Goal: Task Accomplishment & Management: Use online tool/utility

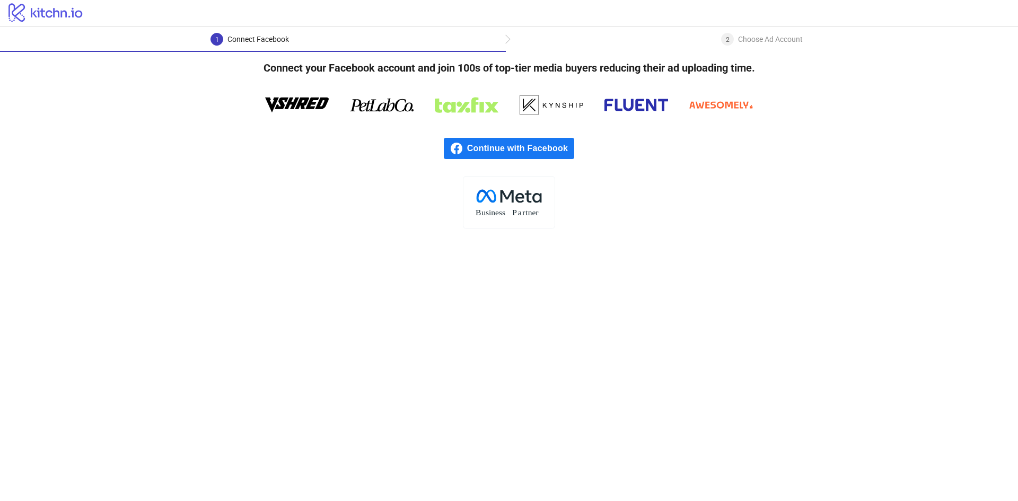
click at [478, 140] on span "Continue with Facebook" at bounding box center [520, 148] width 107 height 21
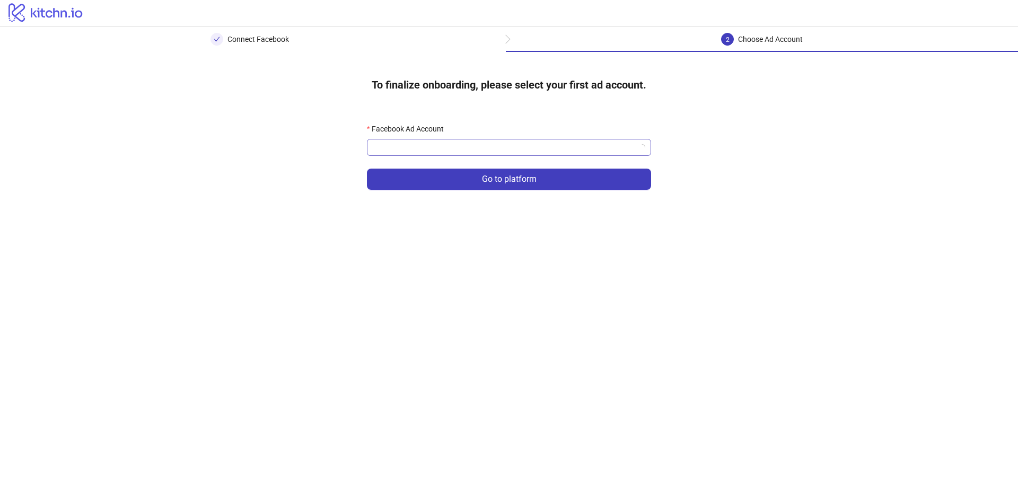
click at [412, 148] on input "Facebook Ad Account" at bounding box center [504, 147] width 262 height 16
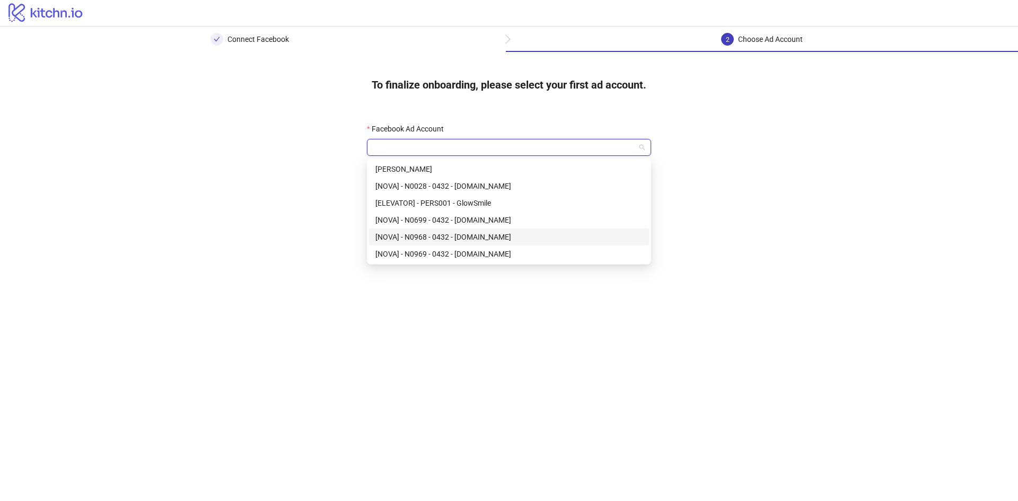
click at [432, 241] on div "[NOVA] - N0968 - 0432 - [DOMAIN_NAME]" at bounding box center [508, 237] width 267 height 12
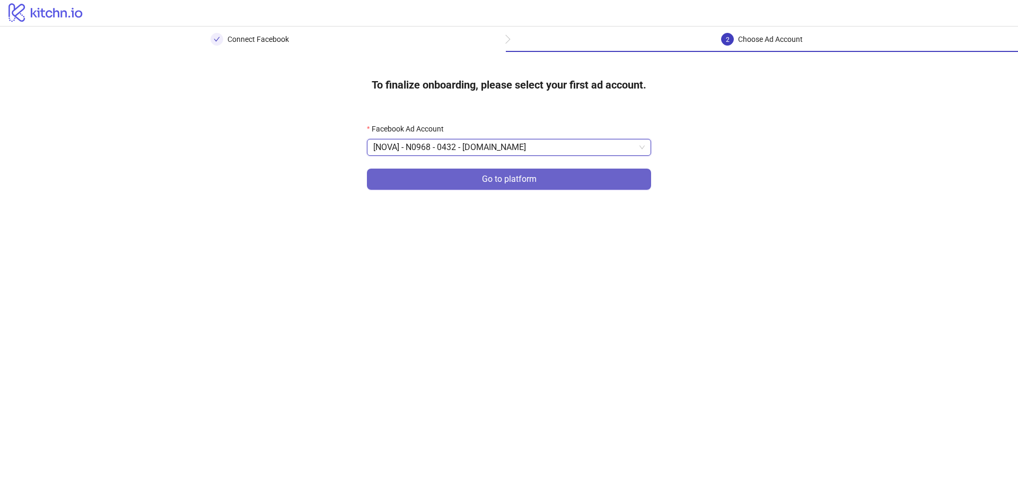
click at [440, 187] on button "Go to platform" at bounding box center [509, 179] width 284 height 21
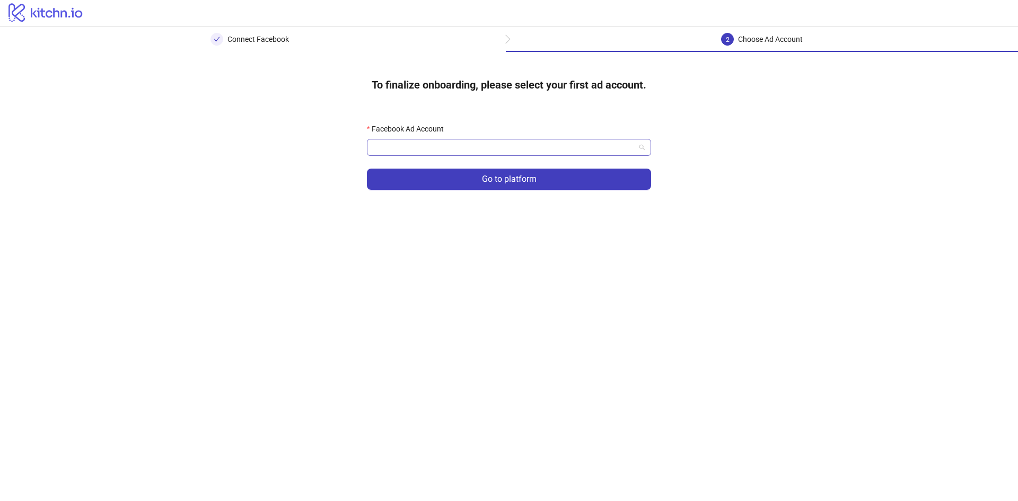
click at [482, 156] on div at bounding box center [509, 147] width 284 height 17
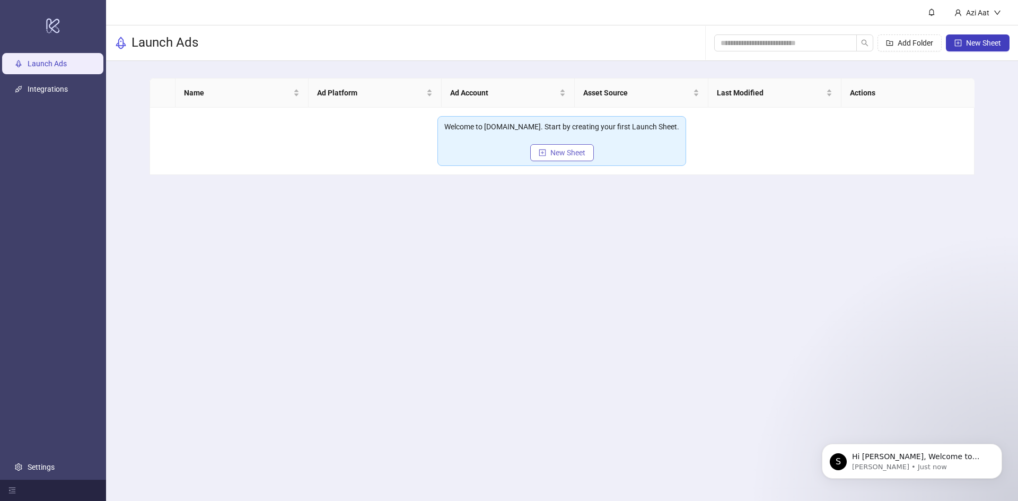
click at [551, 160] on button "New Sheet" at bounding box center [562, 152] width 64 height 17
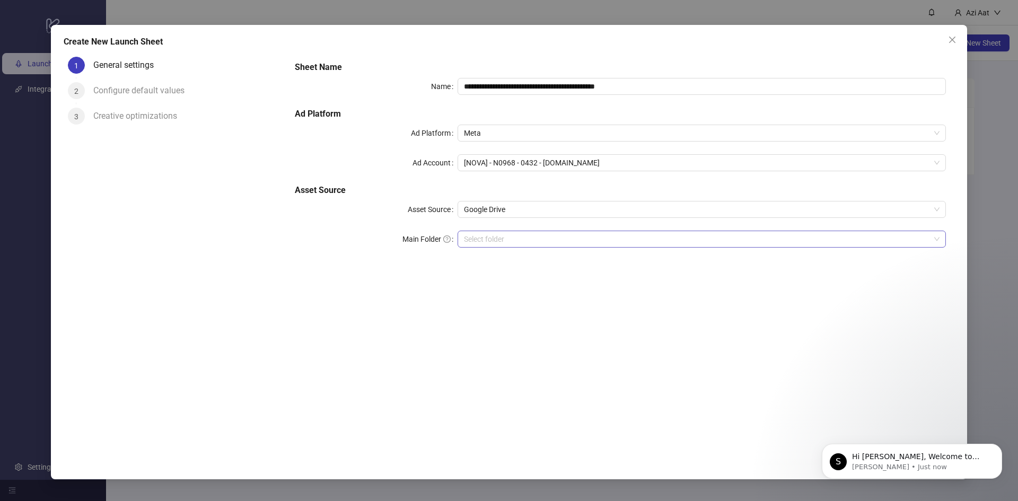
click at [505, 246] on input "Main Folder" at bounding box center [697, 239] width 466 height 16
click at [505, 233] on input "Main Folder" at bounding box center [697, 239] width 466 height 16
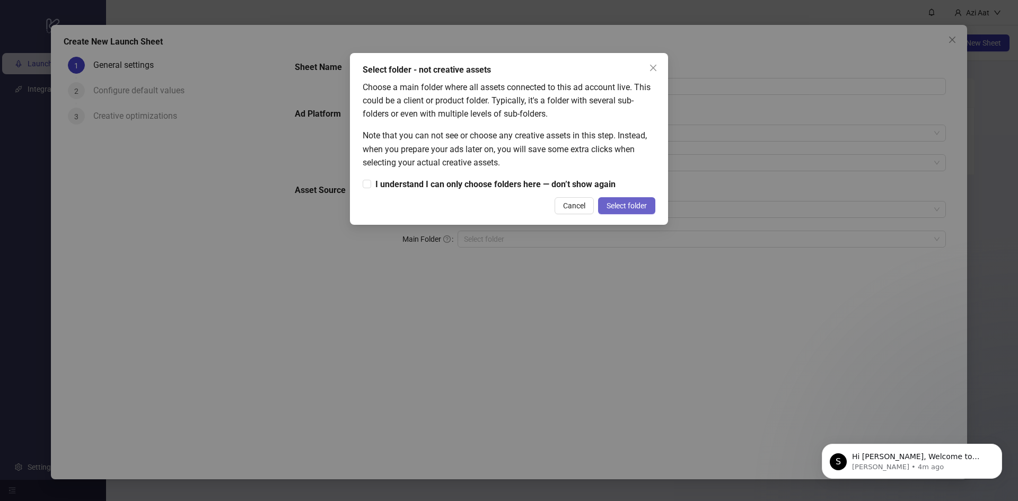
click at [630, 204] on span "Select folder" at bounding box center [626, 205] width 40 height 8
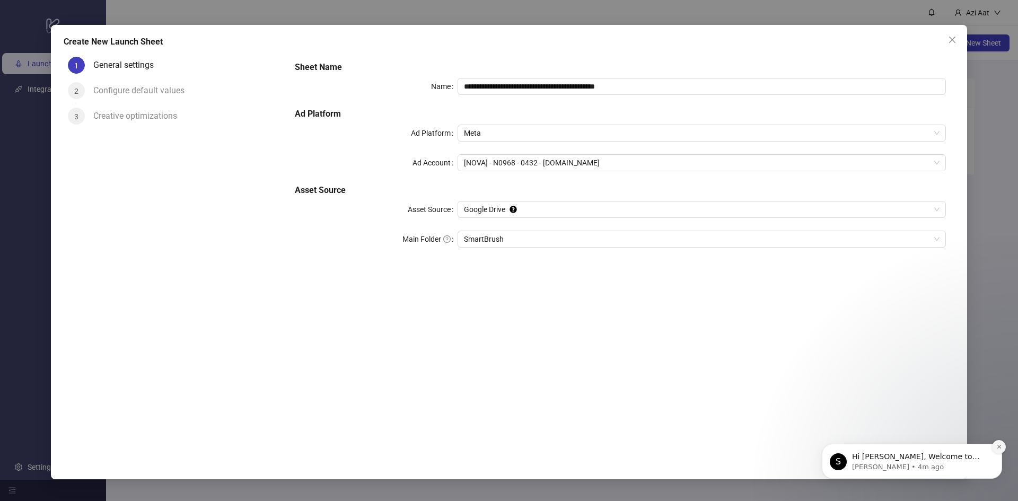
click at [1003, 446] on button "Dismiss notification" at bounding box center [999, 447] width 14 height 14
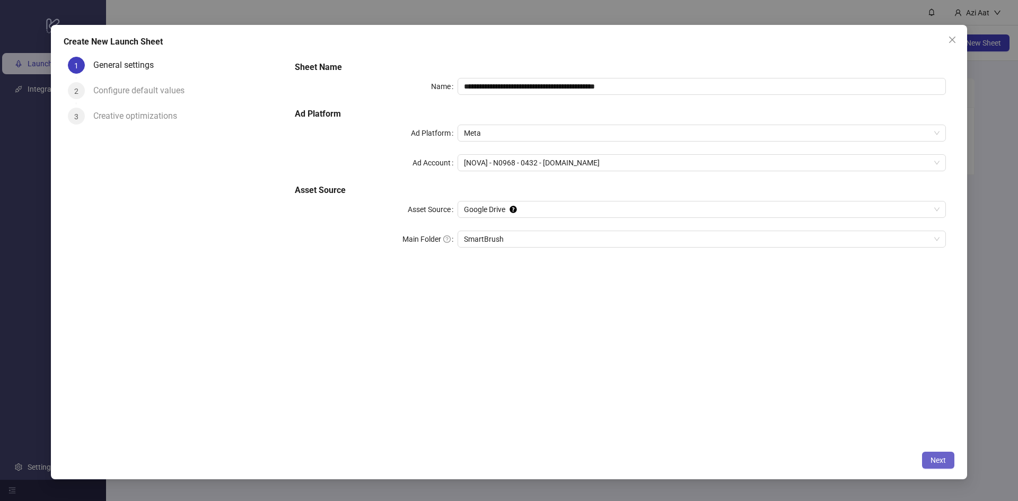
click at [945, 457] on span "Next" at bounding box center [937, 460] width 15 height 8
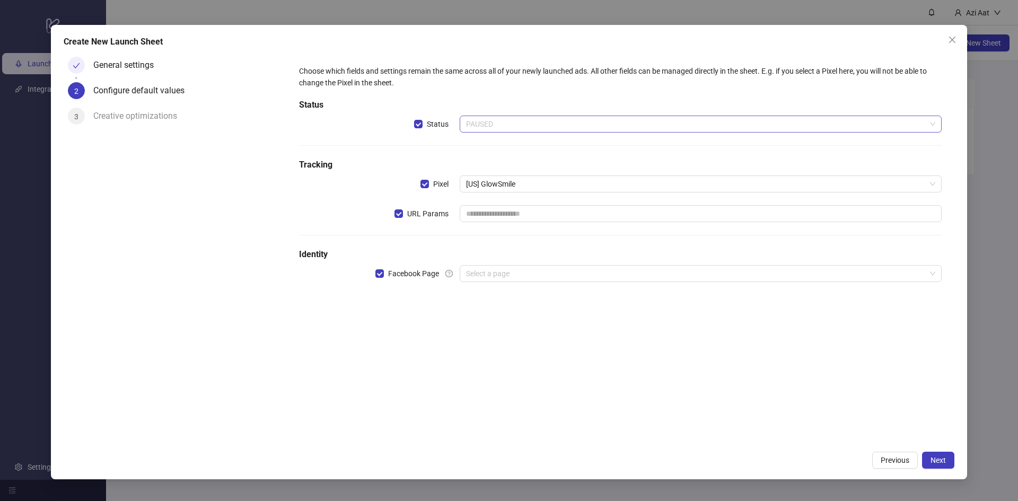
click at [534, 117] on span "PAUSED" at bounding box center [700, 124] width 469 height 16
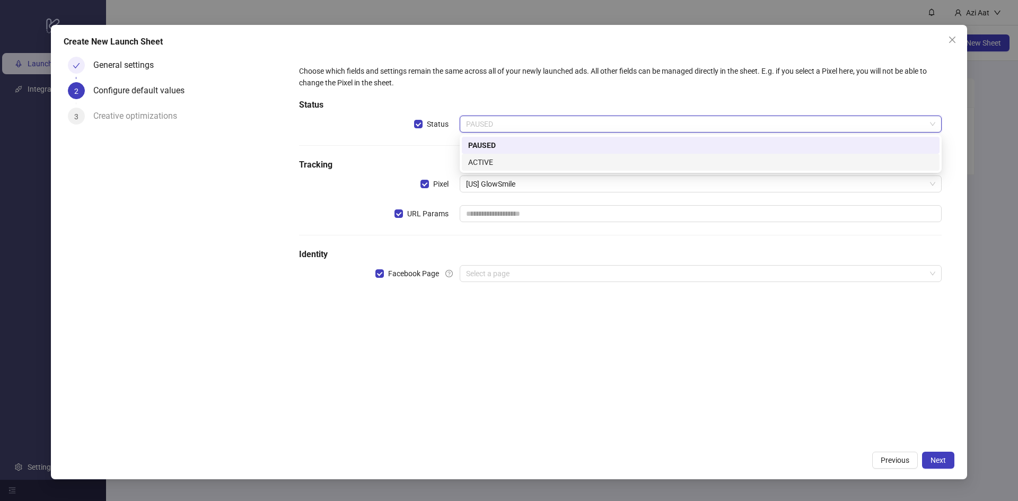
click at [515, 162] on div "ACTIVE" at bounding box center [700, 162] width 465 height 12
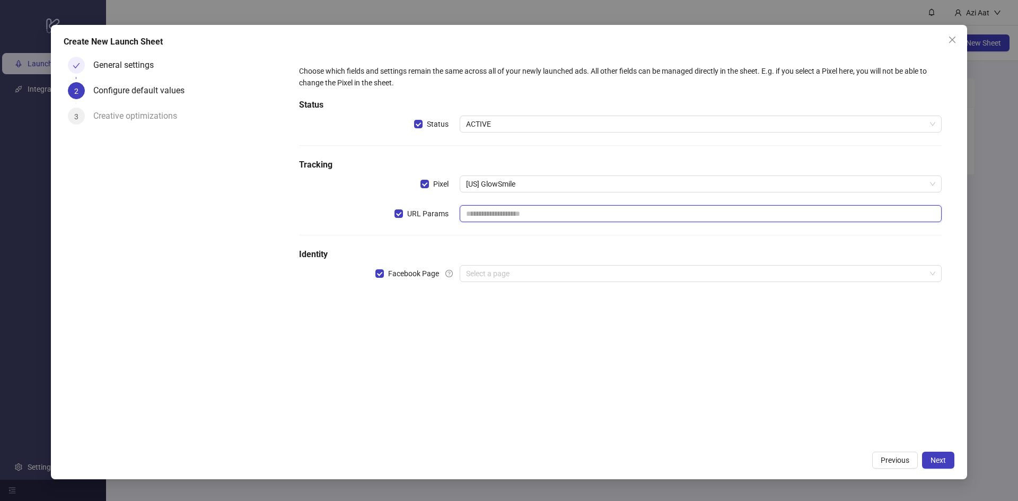
click at [498, 207] on input "text" at bounding box center [701, 213] width 482 height 17
click at [513, 269] on input "search" at bounding box center [696, 274] width 460 height 16
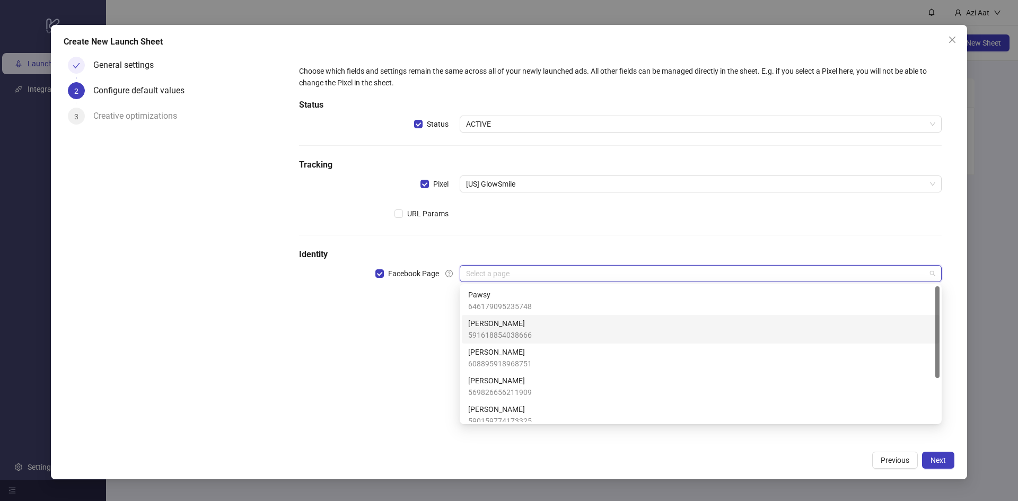
click at [541, 332] on div "[PERSON_NAME] 591618854038666" at bounding box center [700, 328] width 465 height 23
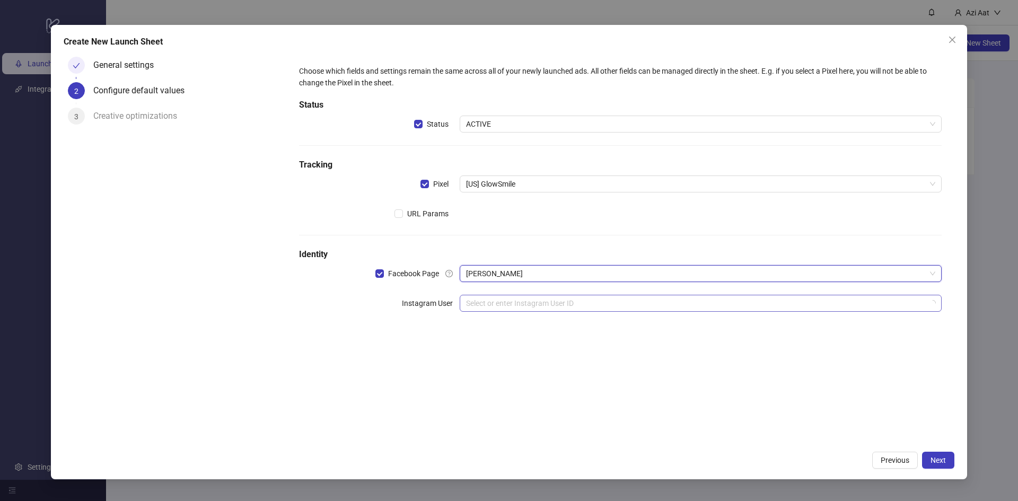
click at [577, 303] on input "search" at bounding box center [696, 303] width 460 height 16
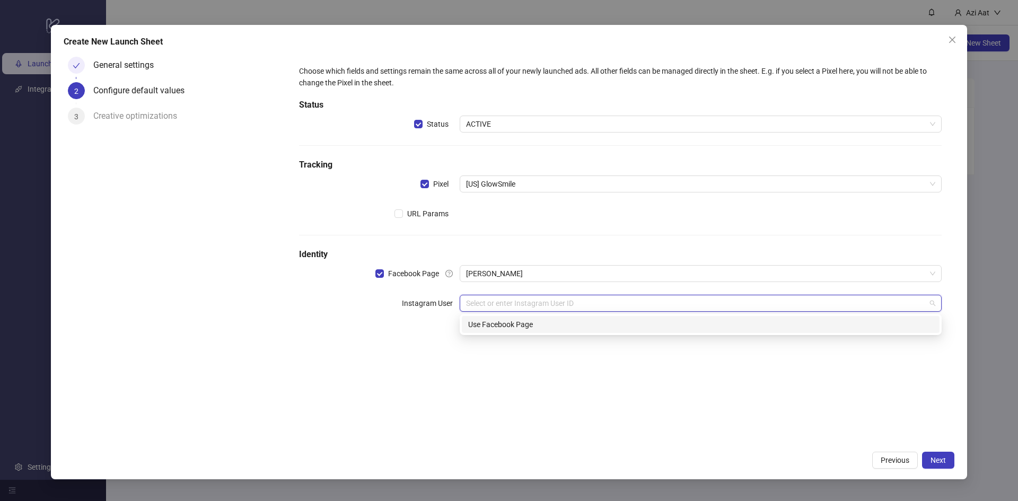
click at [526, 322] on div "Use Facebook Page" at bounding box center [700, 325] width 465 height 12
click at [519, 358] on div "Choose which fields and settings remain the same across all of your newly launc…" at bounding box center [620, 209] width 651 height 297
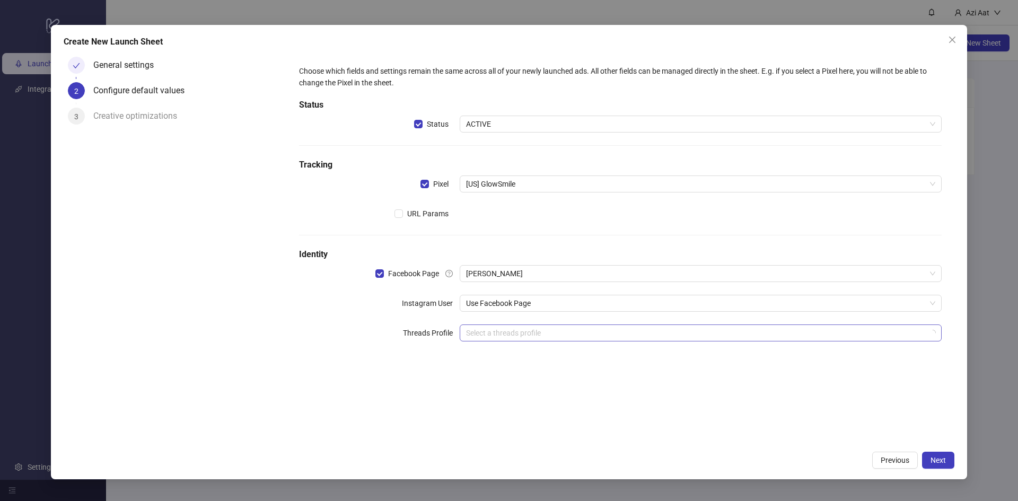
click at [519, 333] on input "search" at bounding box center [696, 333] width 460 height 16
click at [409, 347] on div "Choose which fields and settings remain the same across all of your newly launc…" at bounding box center [620, 209] width 651 height 297
click at [551, 330] on input "search" at bounding box center [696, 333] width 460 height 16
click at [489, 334] on input "search" at bounding box center [696, 333] width 460 height 16
click at [576, 417] on div "Choose which fields and settings remain the same across all of your newly launc…" at bounding box center [620, 248] width 668 height 393
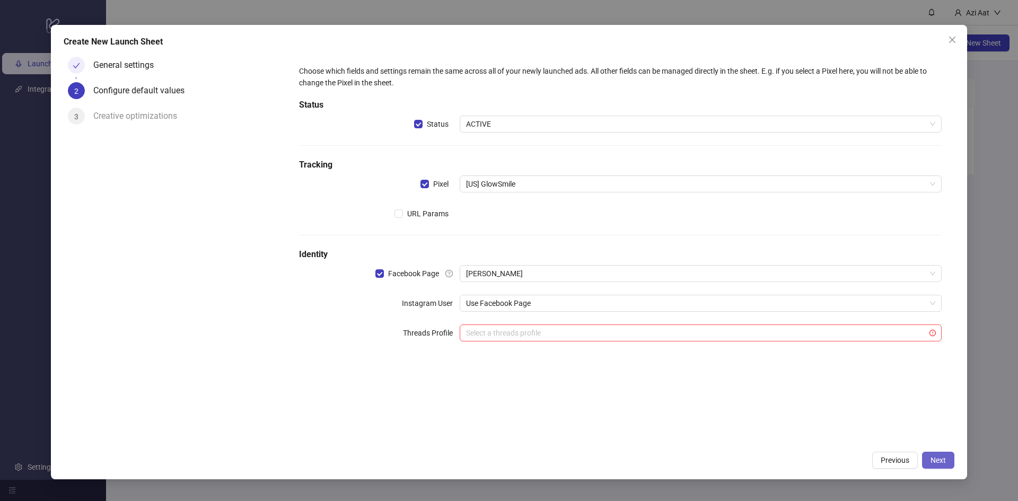
click at [939, 462] on span "Next" at bounding box center [937, 460] width 15 height 8
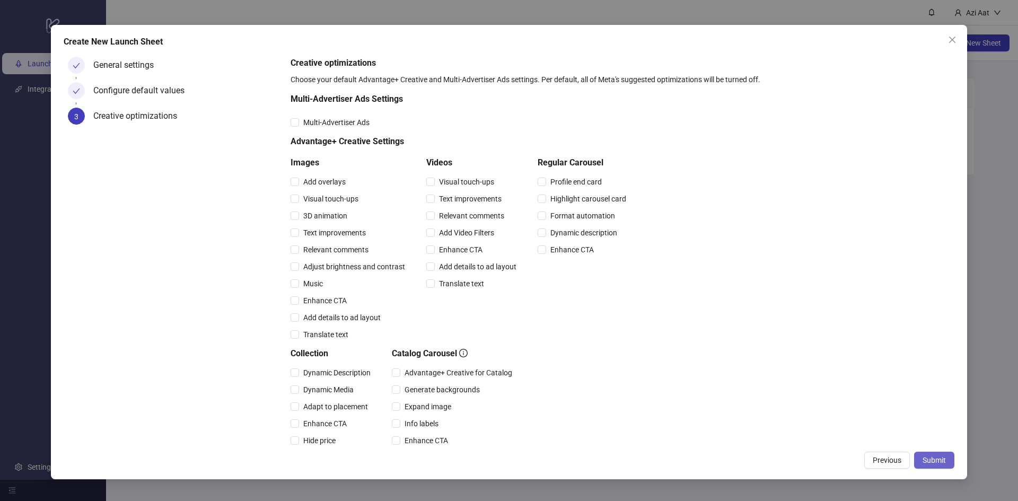
click at [952, 462] on button "Submit" at bounding box center [934, 460] width 40 height 17
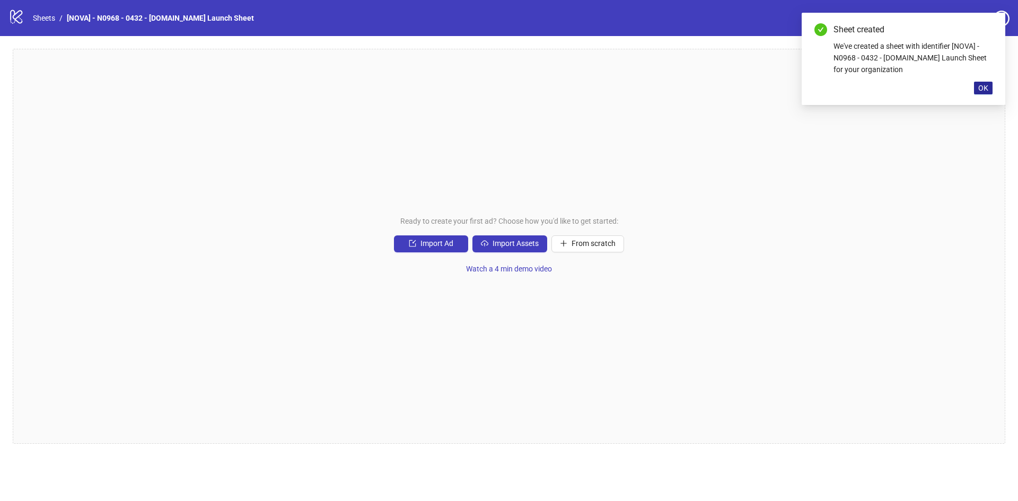
click at [982, 88] on span "OK" at bounding box center [983, 88] width 10 height 8
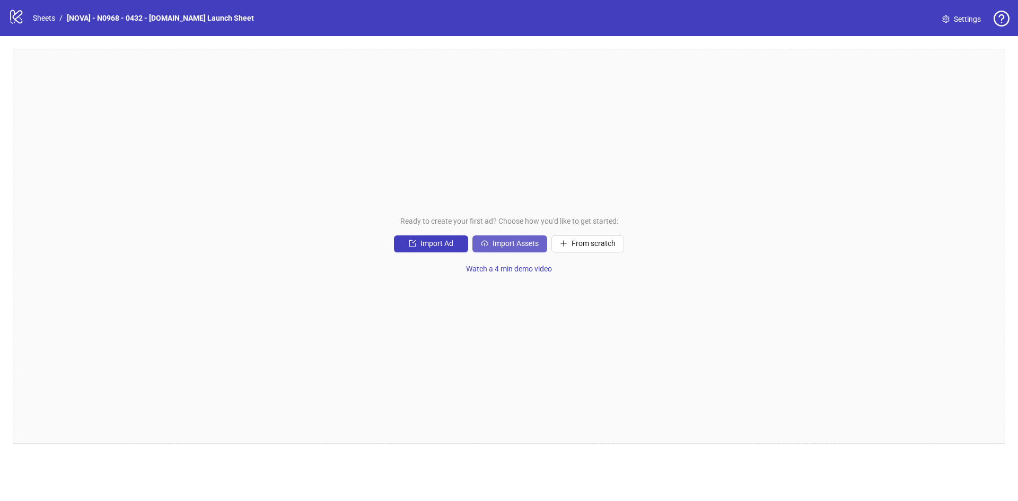
click at [507, 242] on span "Import Assets" at bounding box center [515, 243] width 46 height 8
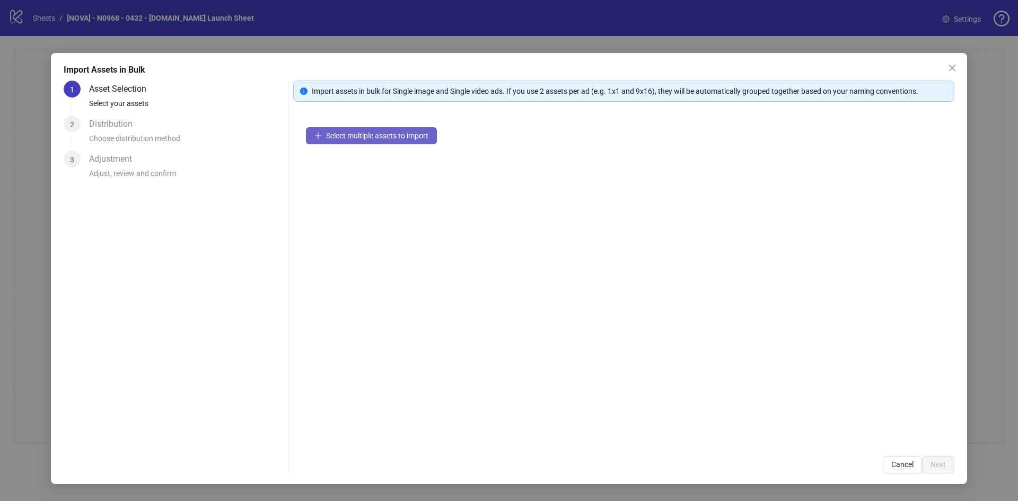
click at [320, 132] on icon "plus" at bounding box center [317, 135] width 7 height 7
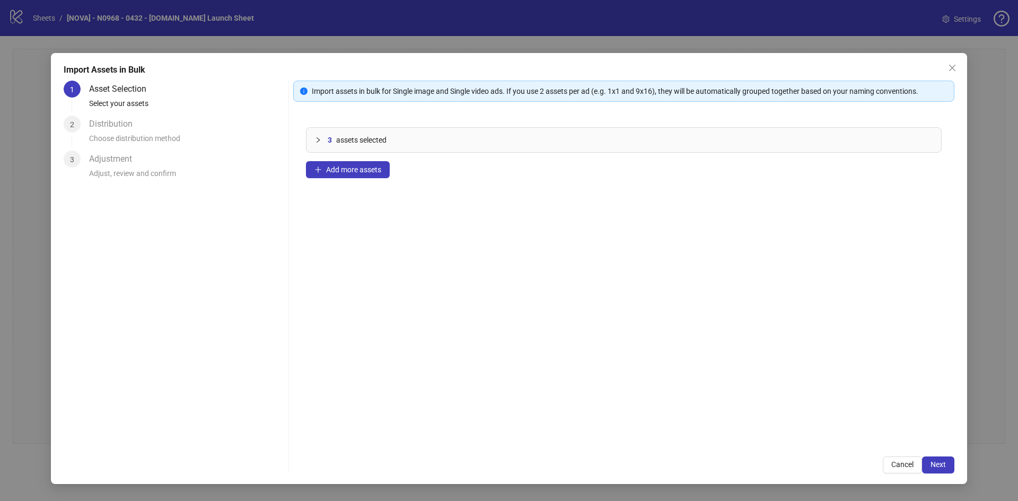
click at [942, 454] on div "Import assets in bulk for Single image and Single video ads. If you use 2 asset…" at bounding box center [623, 277] width 661 height 393
click at [941, 457] on button "Next" at bounding box center [938, 464] width 32 height 17
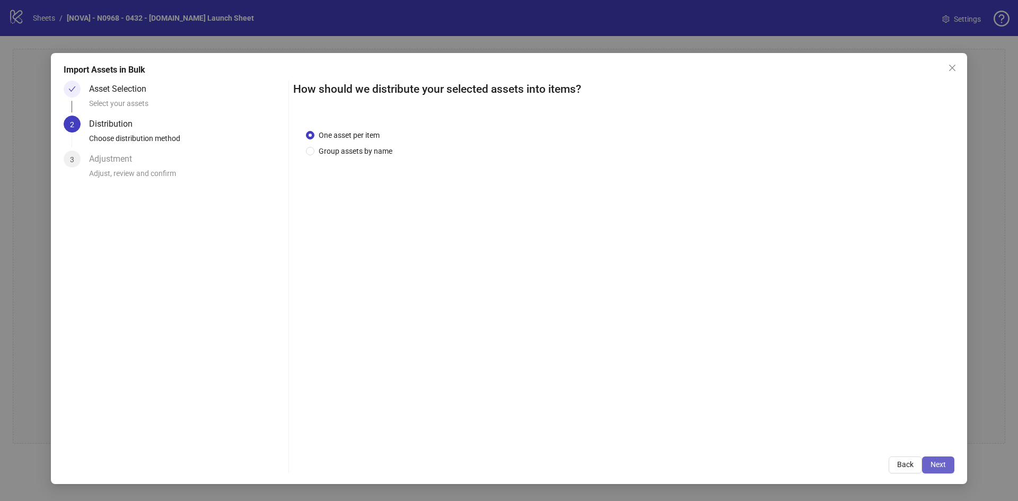
click at [940, 464] on span "Next" at bounding box center [937, 464] width 15 height 8
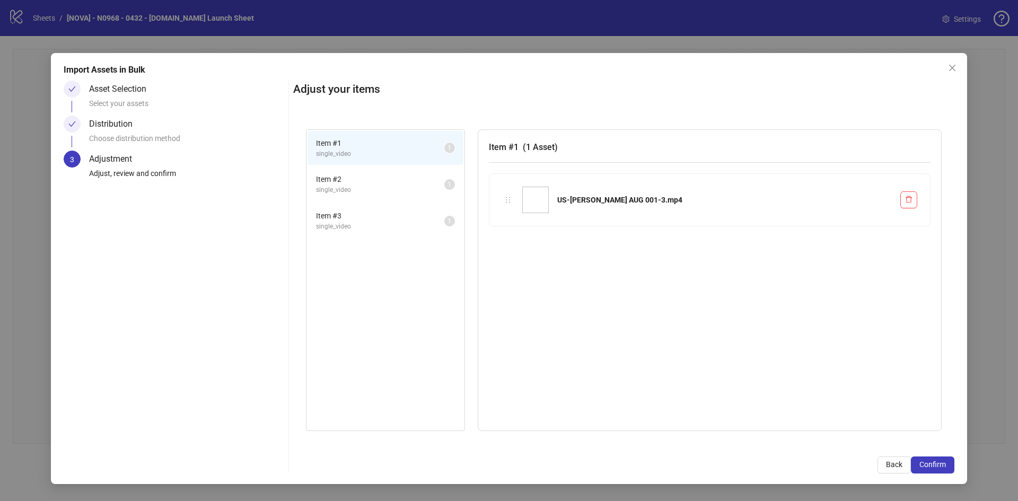
click at [940, 464] on span "Confirm" at bounding box center [932, 464] width 27 height 8
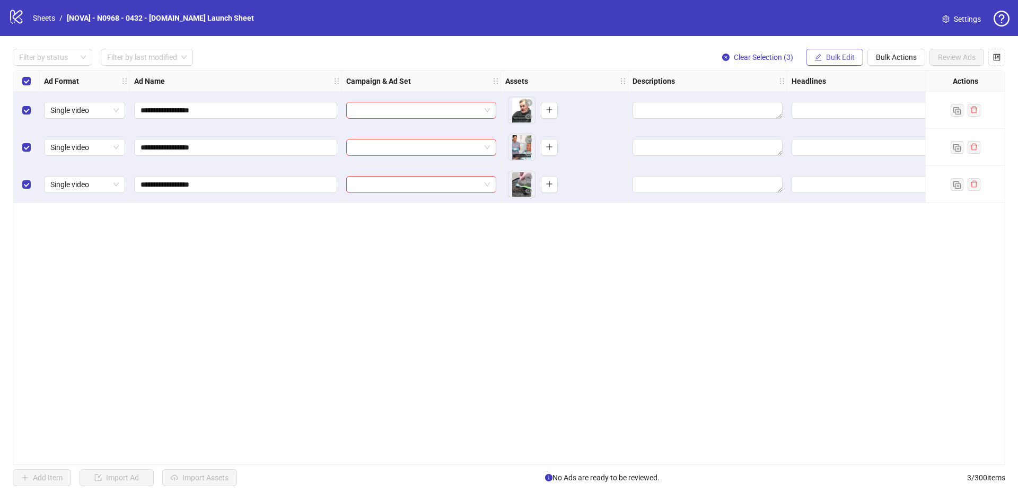
click at [827, 61] on span "Bulk Edit" at bounding box center [840, 57] width 29 height 8
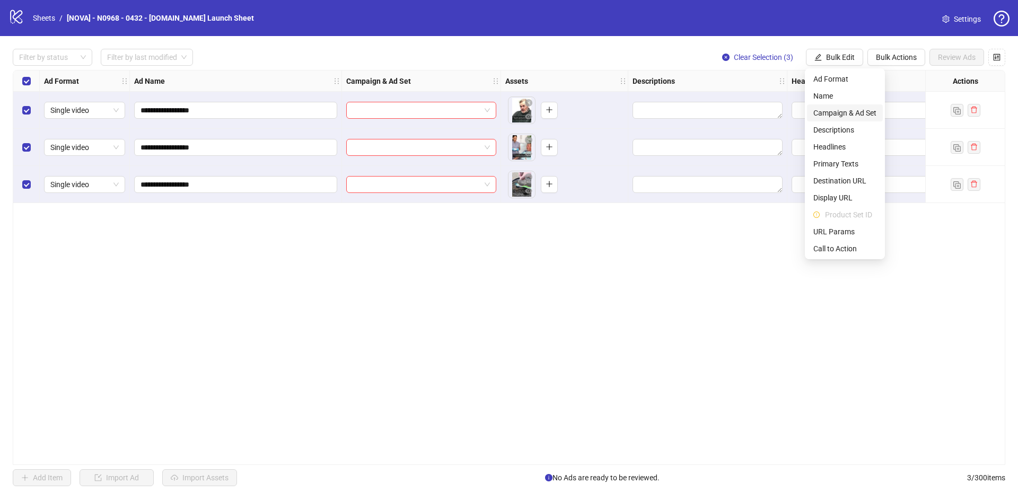
click at [861, 112] on span "Campaign & Ad Set" at bounding box center [844, 113] width 63 height 12
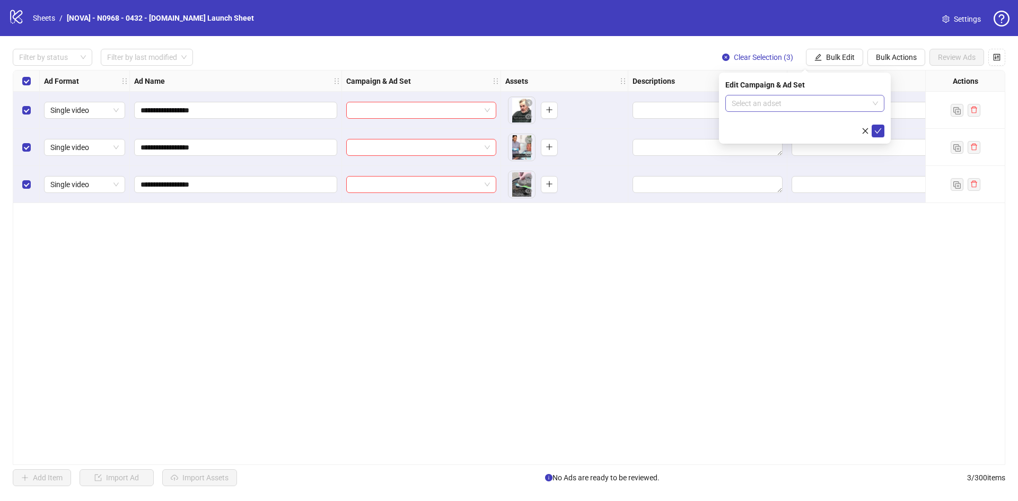
click at [795, 98] on input "search" at bounding box center [799, 103] width 137 height 16
paste input "**********"
type input "**********"
click at [840, 117] on div "US | [PERSON_NAME] AUG 001 | VSL | DISCOVERY US | SMARTBRUSH | DISCOVERY" at bounding box center [804, 129] width 155 height 27
click at [879, 127] on icon "check" at bounding box center [877, 130] width 7 height 7
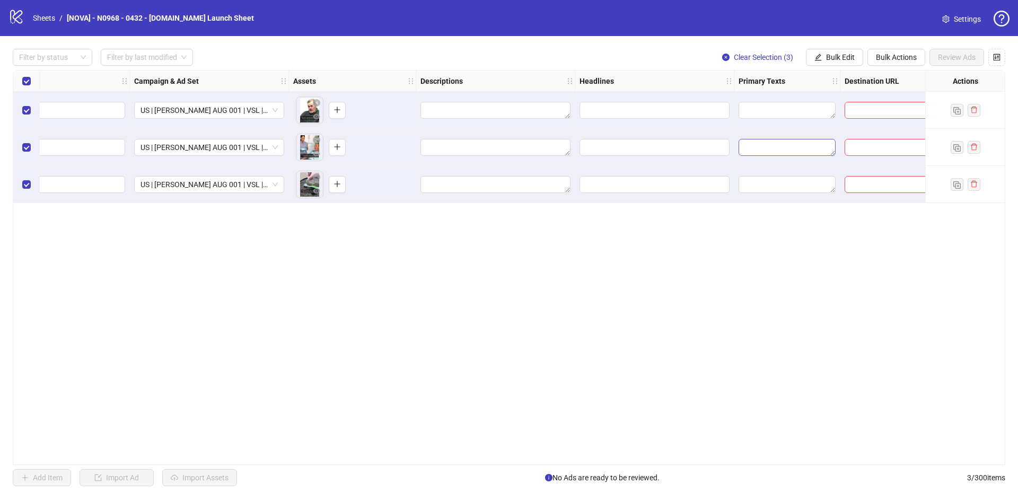
scroll to position [0, 371]
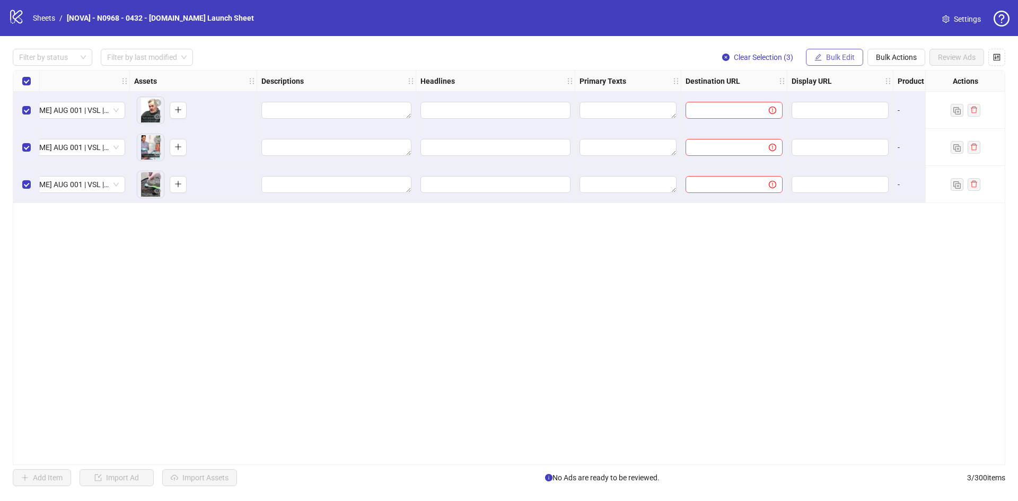
click at [829, 54] on span "Bulk Edit" at bounding box center [840, 57] width 29 height 8
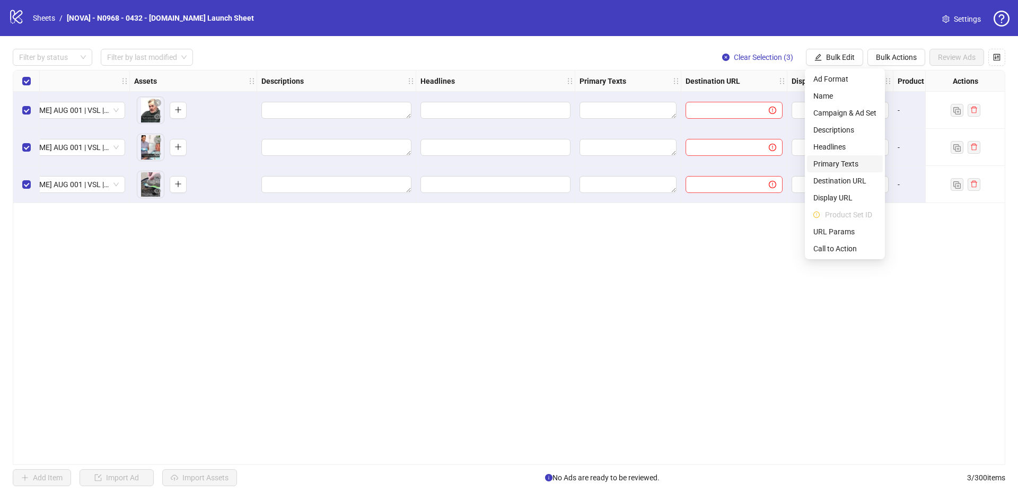
click at [850, 161] on span "Primary Texts" at bounding box center [844, 164] width 63 height 12
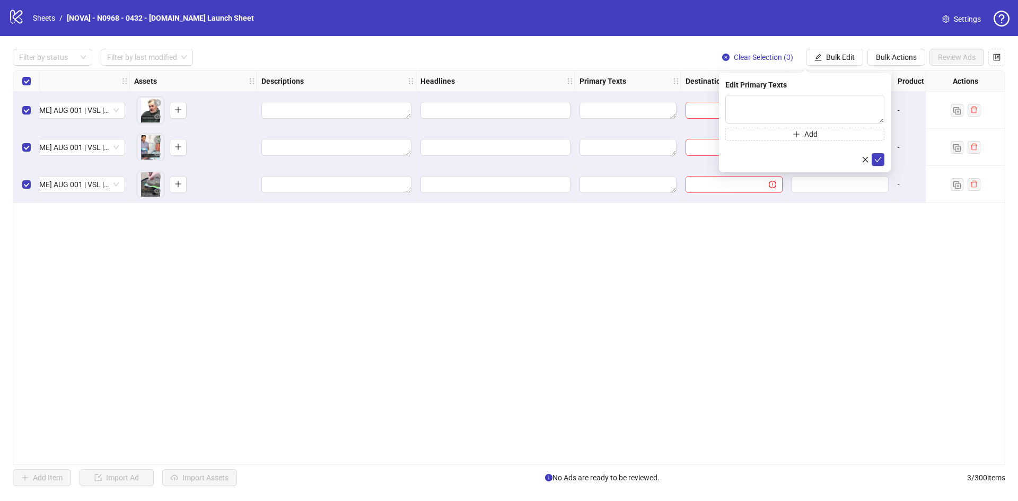
click at [772, 108] on div "Press Shift+Enter to add new input" at bounding box center [805, 112] width 122 height 18
click at [749, 99] on textarea at bounding box center [804, 109] width 159 height 29
paste textarea "**********"
click at [812, 104] on textarea "**********" at bounding box center [804, 109] width 159 height 29
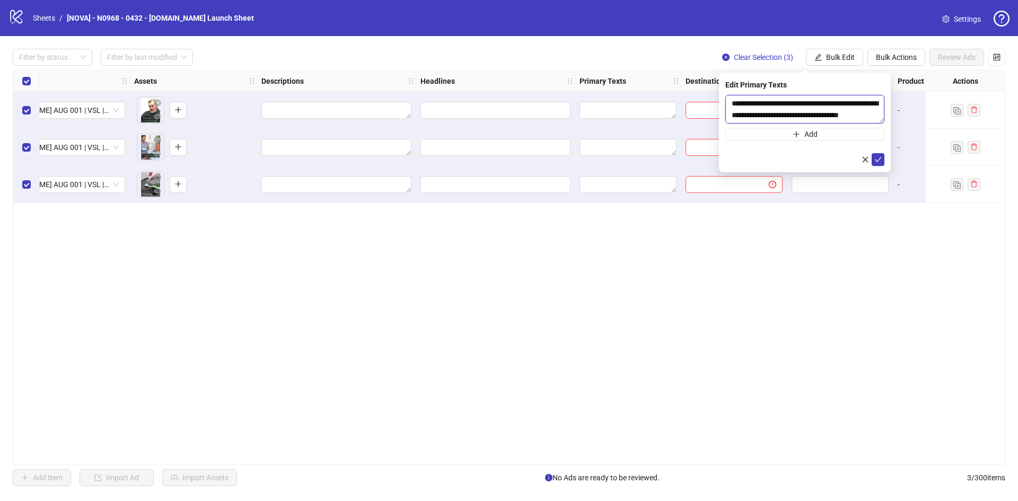
paste textarea "**********"
type textarea "**********"
click at [877, 156] on icon "check" at bounding box center [877, 159] width 7 height 7
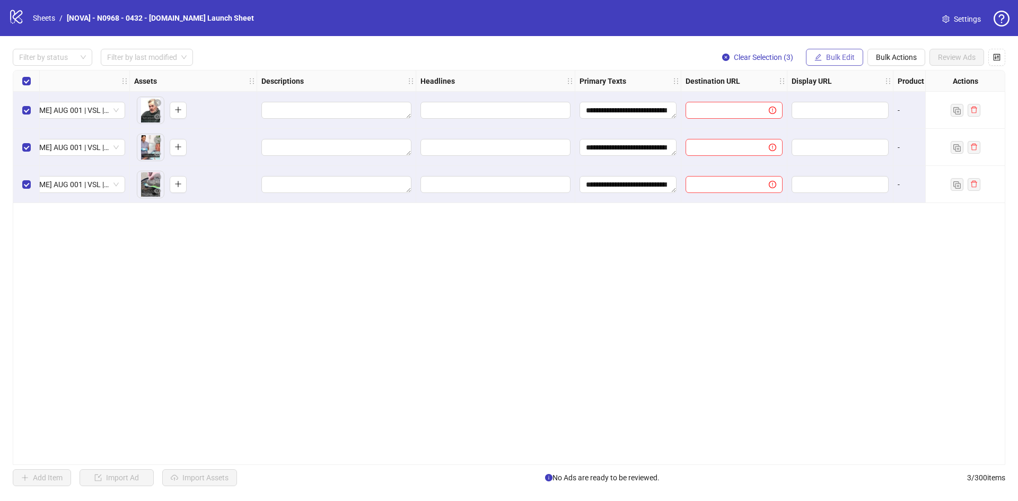
click at [832, 63] on button "Bulk Edit" at bounding box center [834, 57] width 57 height 17
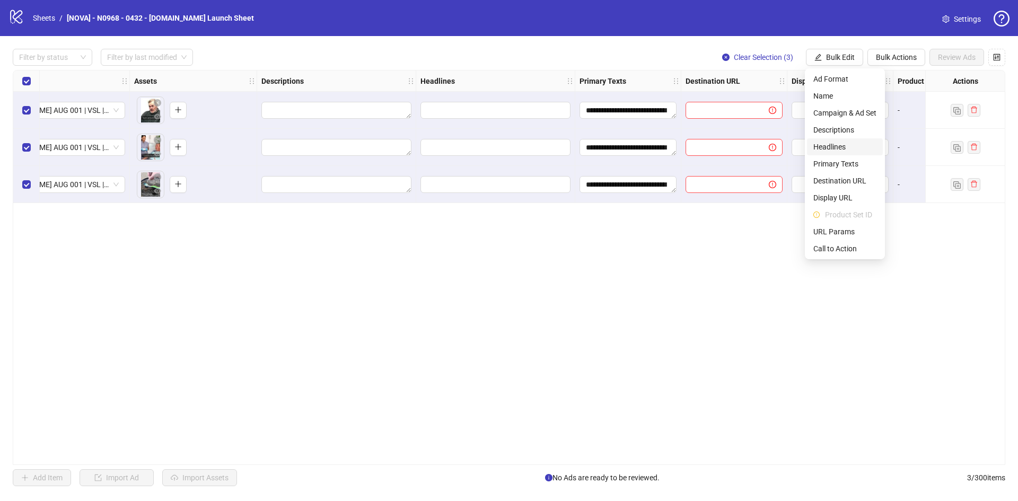
click at [838, 142] on span "Headlines" at bounding box center [844, 147] width 63 height 12
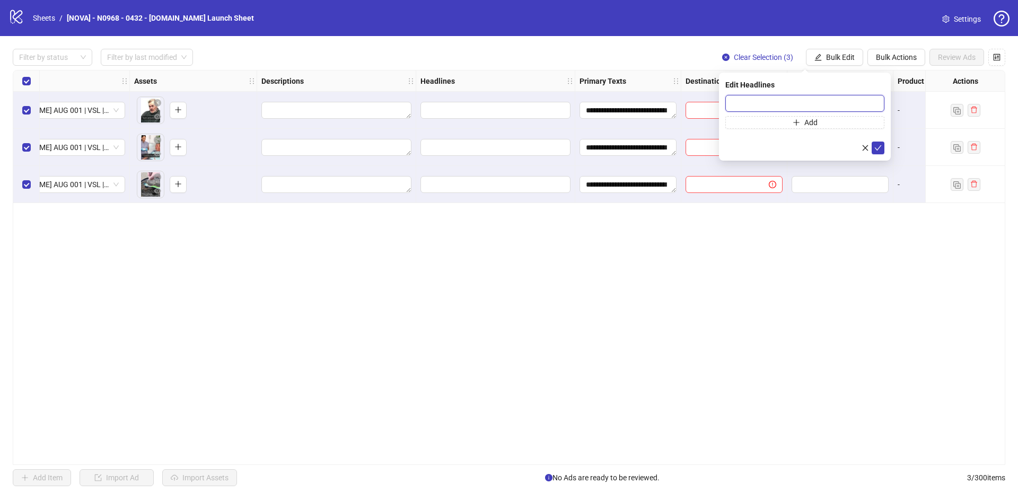
click at [791, 103] on input "text" at bounding box center [804, 103] width 159 height 17
paste input "**********"
type input "**********"
click at [880, 149] on icon "check" at bounding box center [877, 147] width 7 height 7
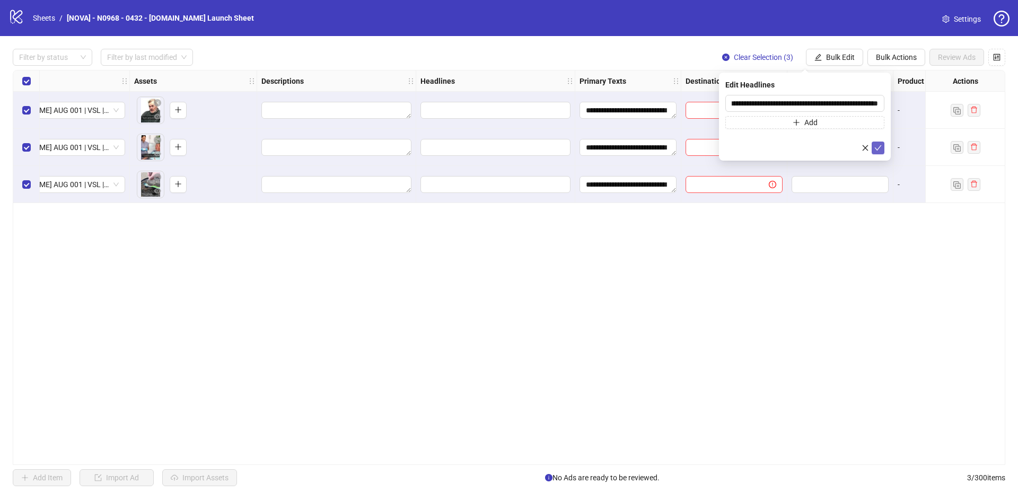
scroll to position [0, 0]
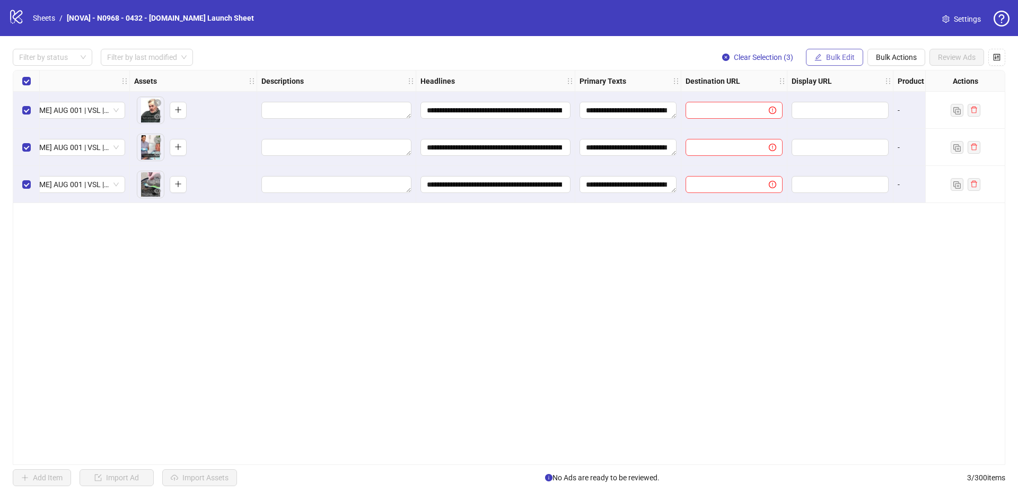
click at [837, 54] on span "Bulk Edit" at bounding box center [840, 57] width 29 height 8
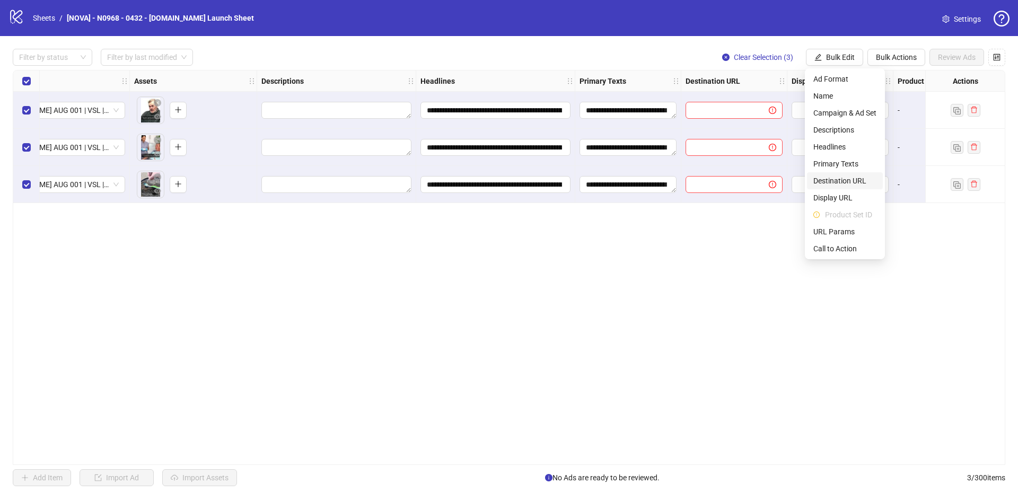
click at [853, 177] on span "Destination URL" at bounding box center [844, 181] width 63 height 12
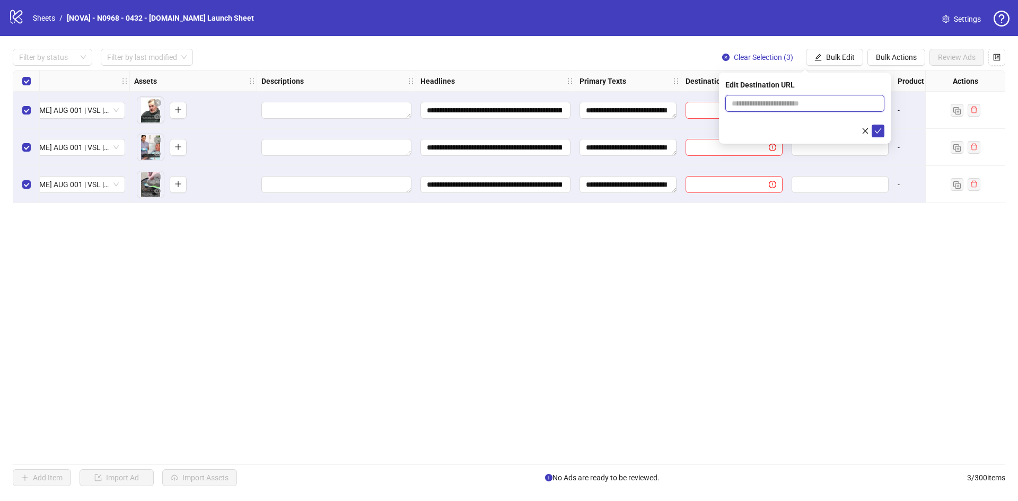
click at [762, 104] on input "text" at bounding box center [800, 104] width 138 height 12
paste input "**********"
type input "**********"
click at [877, 133] on icon "check" at bounding box center [878, 130] width 7 height 5
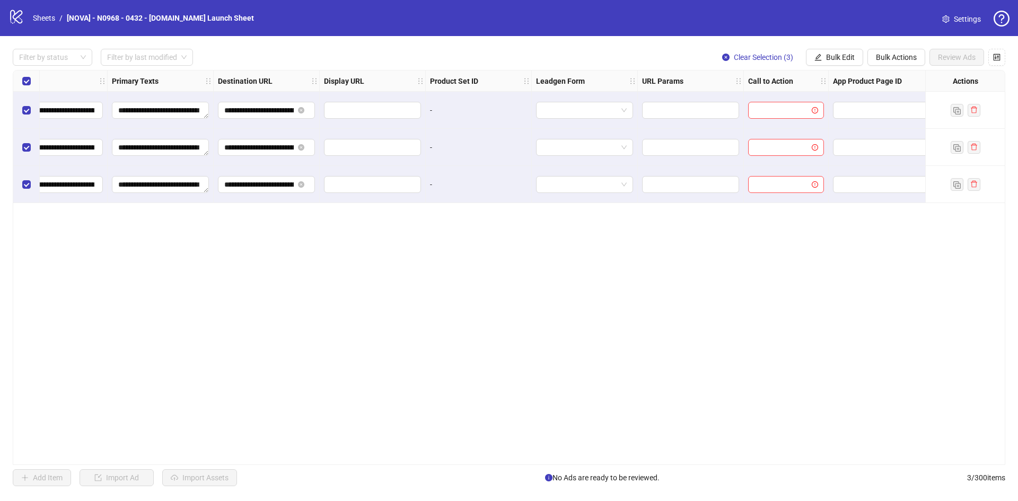
scroll to position [0, 848]
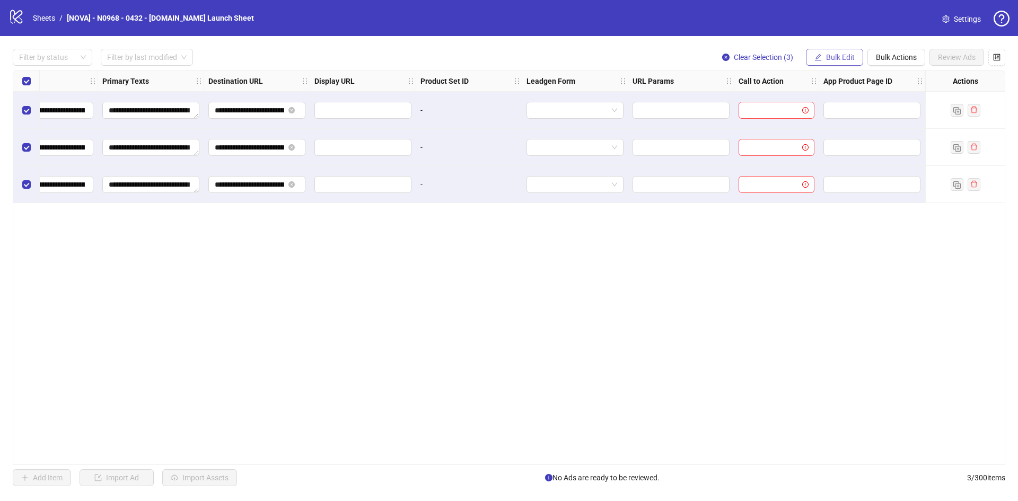
click at [824, 51] on button "Bulk Edit" at bounding box center [834, 57] width 57 height 17
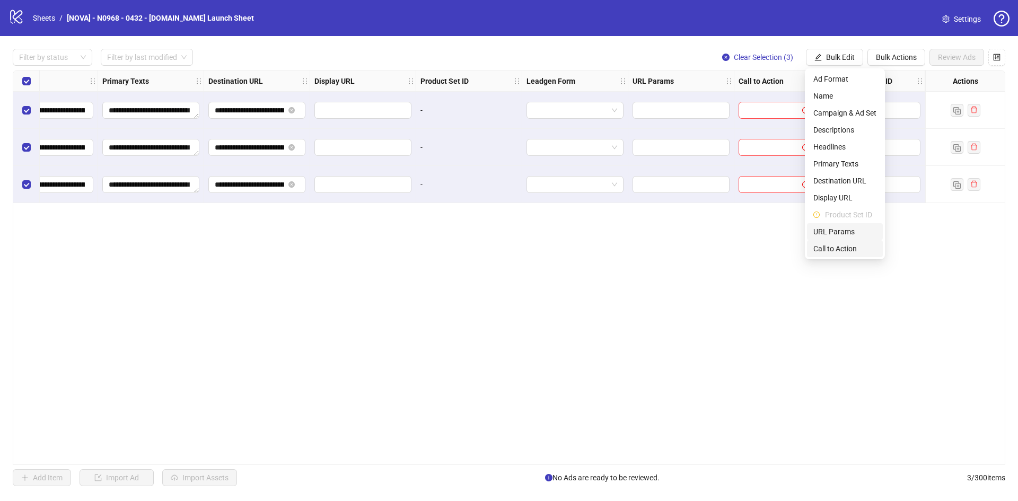
click at [837, 245] on span "Call to Action" at bounding box center [844, 249] width 63 height 12
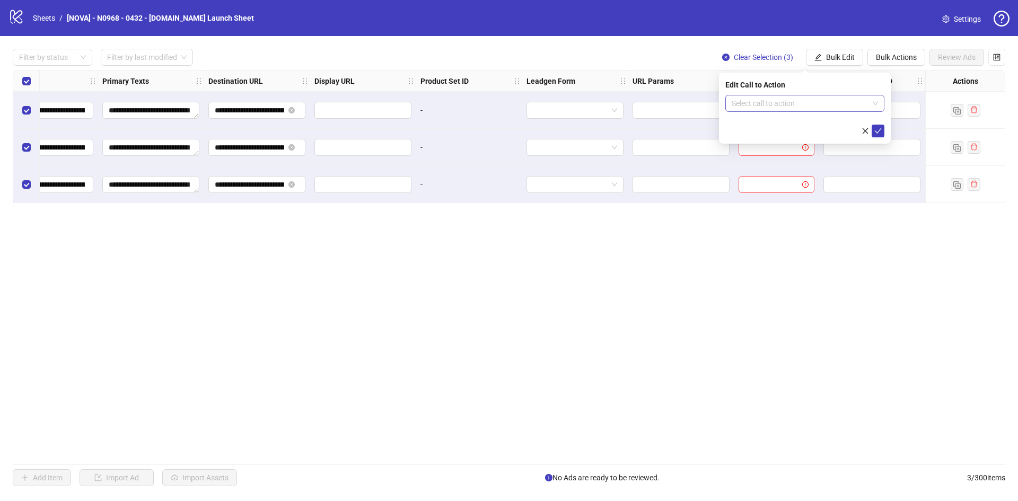
click at [799, 99] on input "search" at bounding box center [799, 103] width 137 height 16
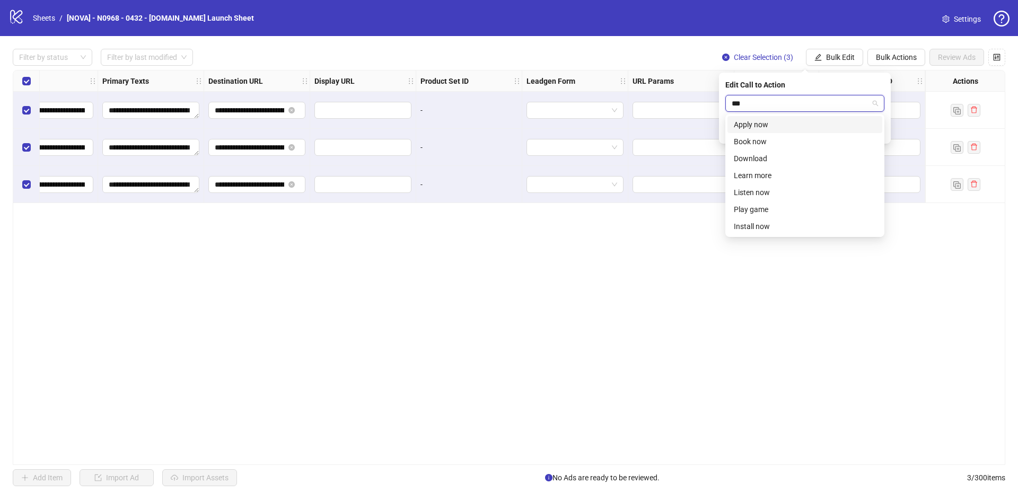
type input "****"
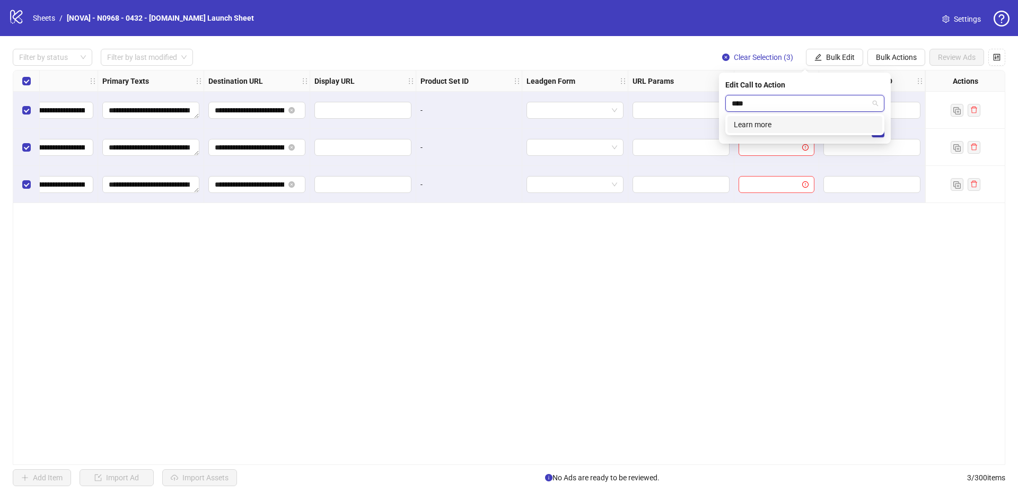
click at [791, 120] on div "Learn more" at bounding box center [805, 125] width 142 height 12
click at [880, 134] on icon "check" at bounding box center [877, 130] width 7 height 7
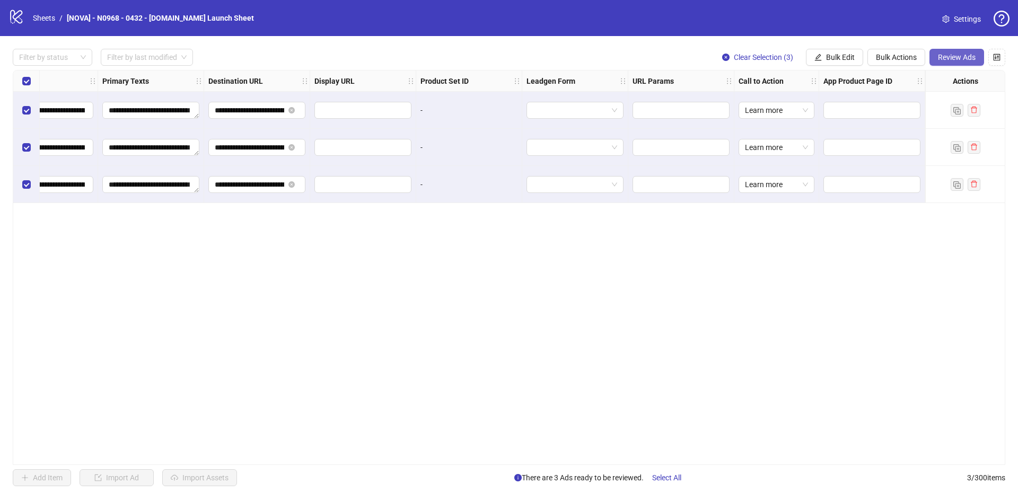
click at [966, 54] on span "Review Ads" at bounding box center [957, 57] width 38 height 8
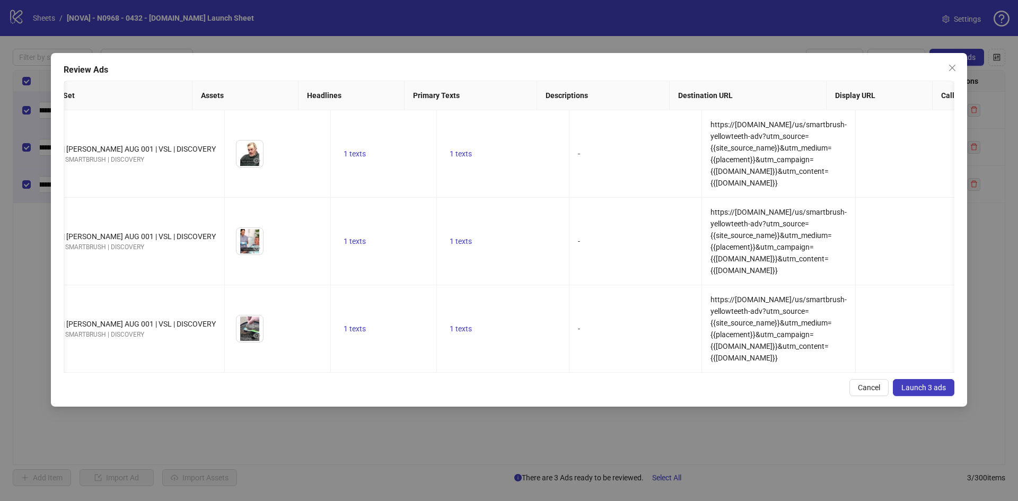
scroll to position [0, 0]
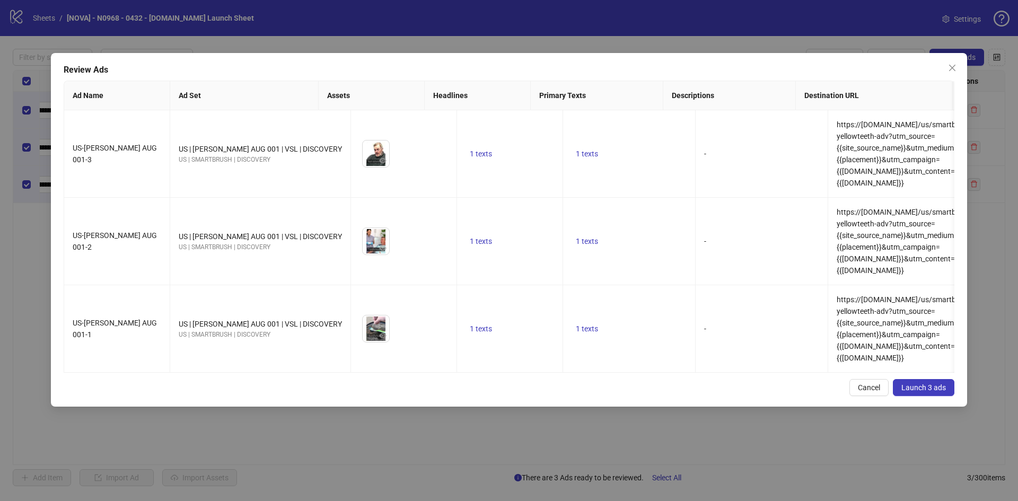
click at [916, 383] on span "Launch 3 ads" at bounding box center [923, 387] width 45 height 8
